Goal: Navigation & Orientation: Find specific page/section

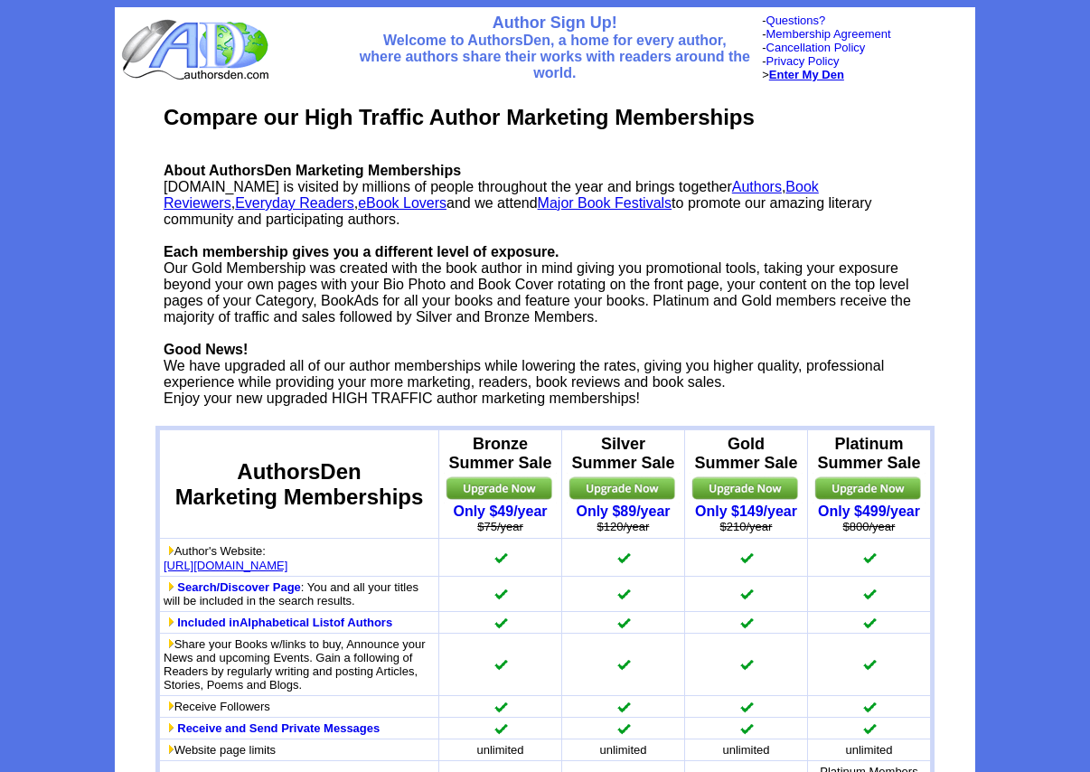
click at [820, 75] on b "Enter My Den" at bounding box center [806, 75] width 75 height 14
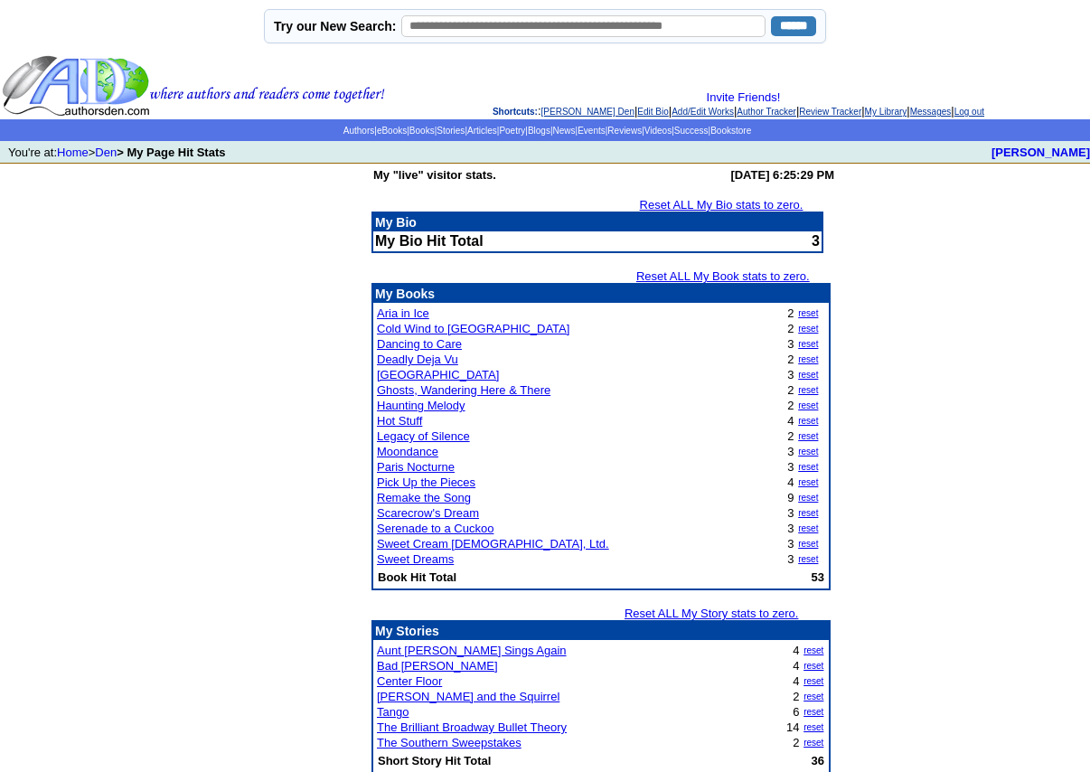
click at [963, 423] on td "My "live" visitor stats. Saturday, September 13, 2025 at 6:25:29 PM Reset ALL M…" at bounding box center [545, 739] width 1090 height 1150
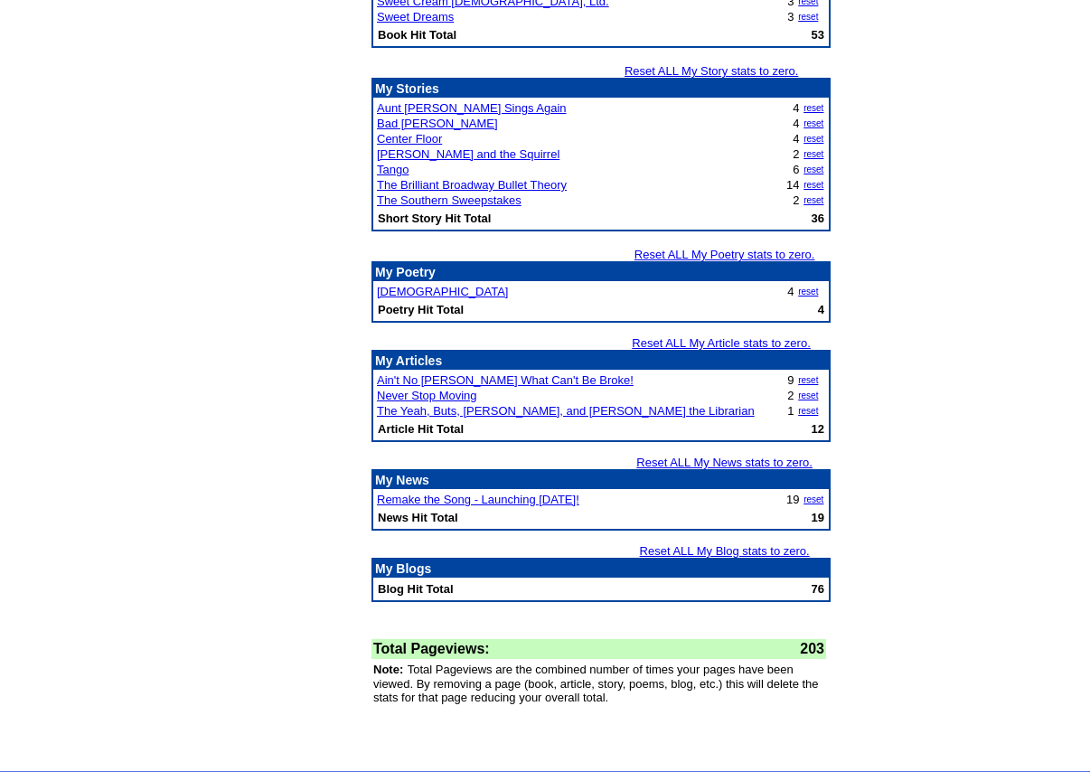
scroll to position [572, 0]
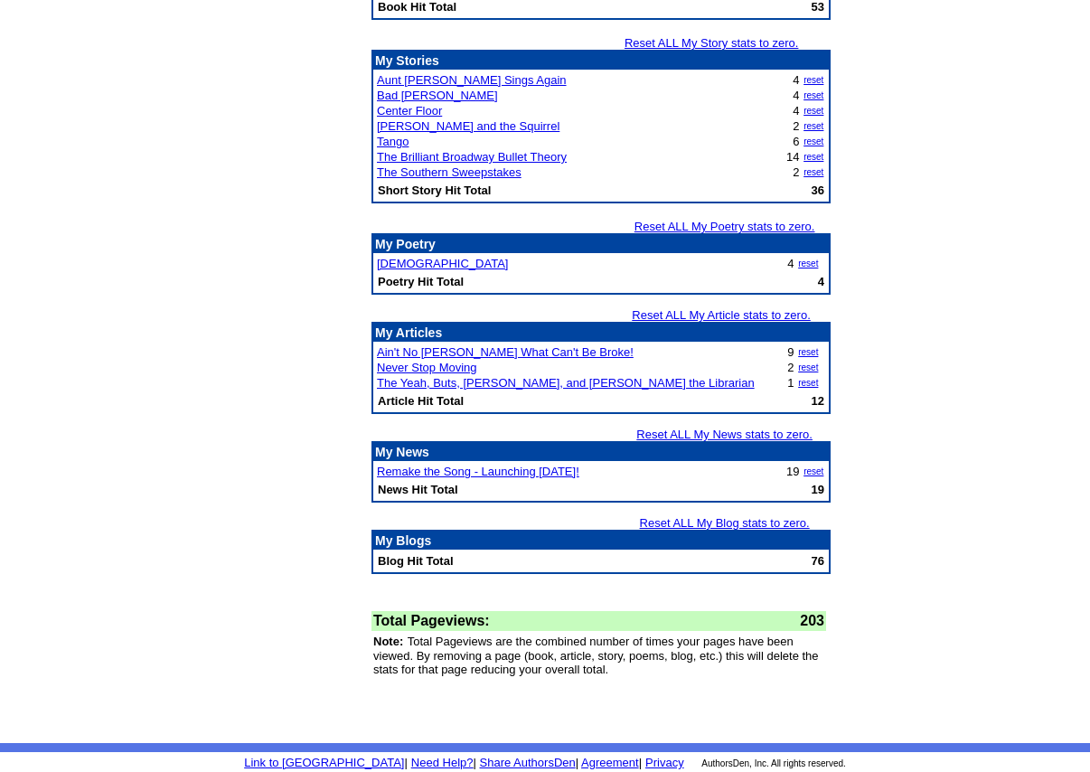
click at [934, 419] on td "My "live" visitor stats. Saturday, September 13, 2025 at 6:25:29 PM Reset ALL M…" at bounding box center [545, 168] width 1090 height 1150
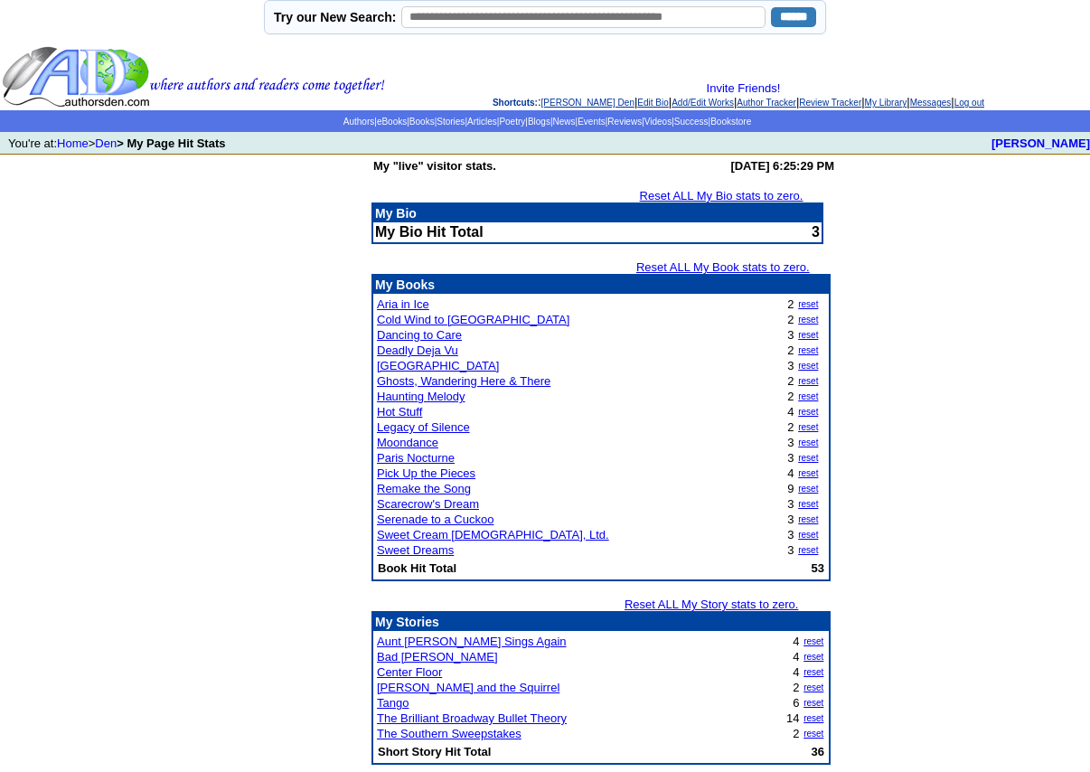
scroll to position [0, 0]
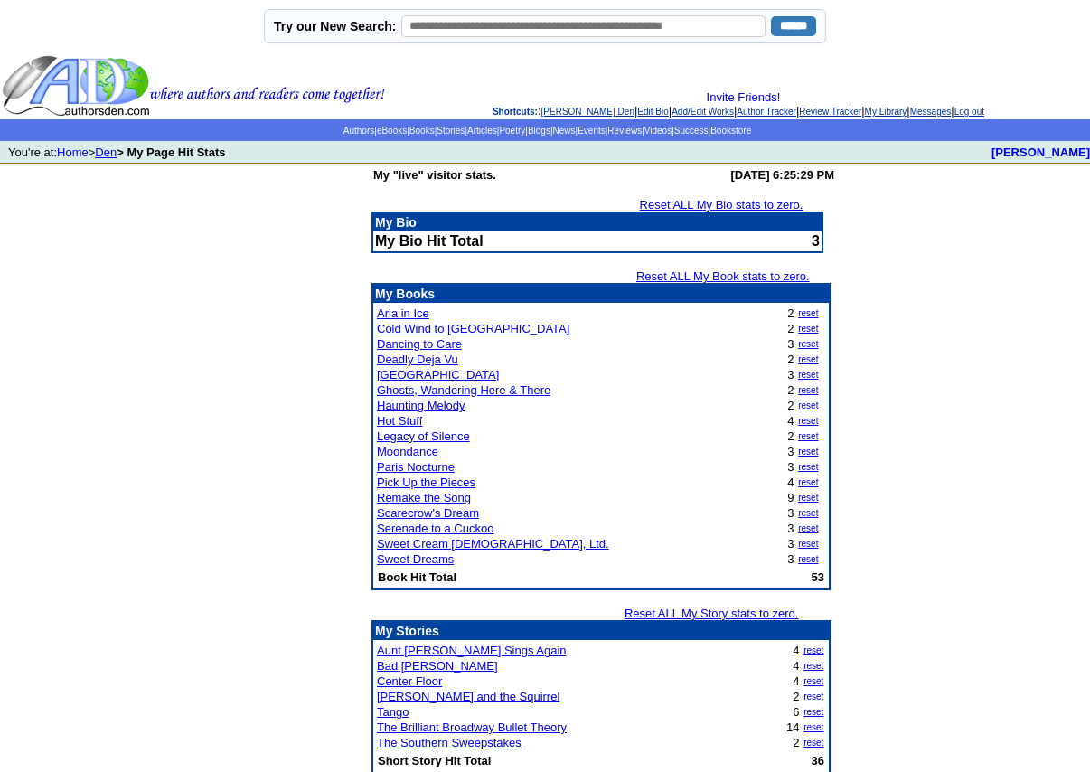
click at [116, 146] on link "Den" at bounding box center [106, 153] width 22 height 14
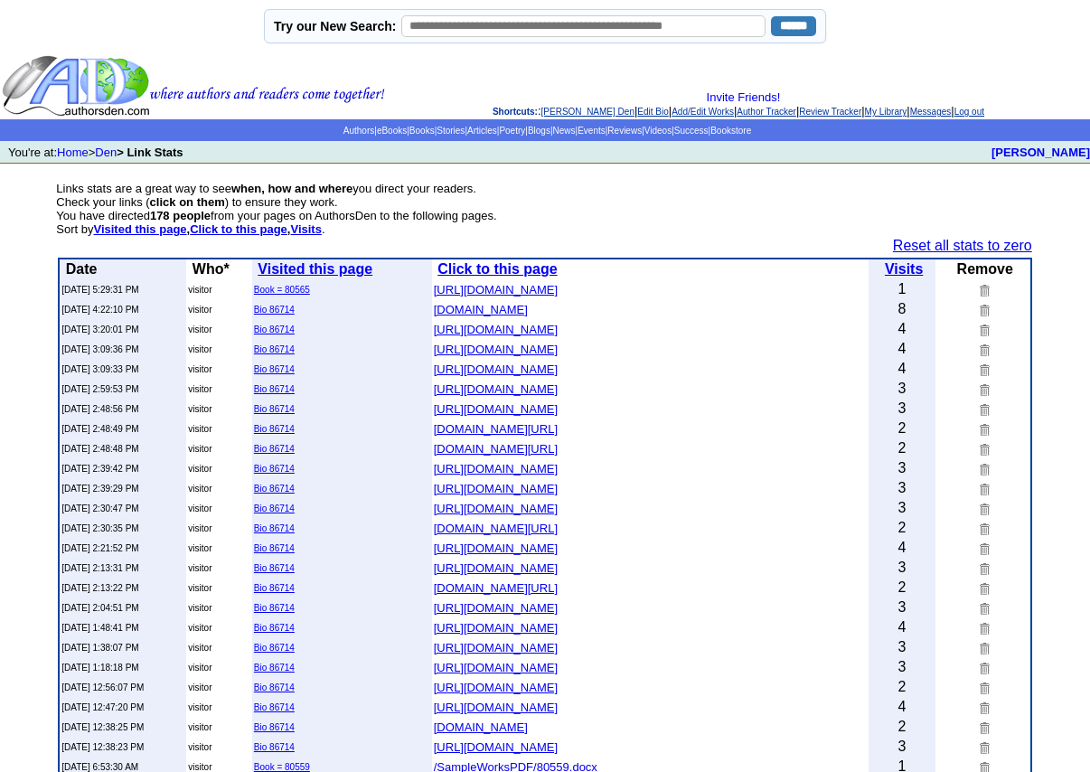
click at [495, 306] on font "[DOMAIN_NAME]" at bounding box center [481, 310] width 94 height 14
click at [112, 152] on link "Den" at bounding box center [106, 153] width 22 height 14
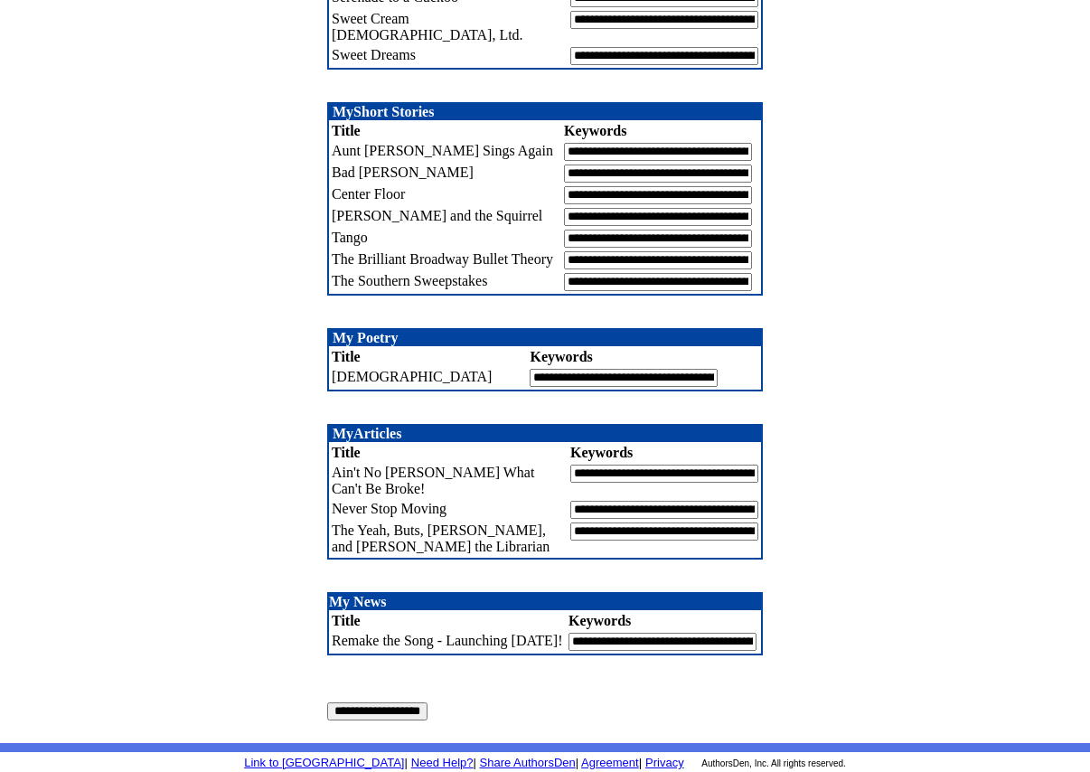
scroll to position [833, 0]
